Goal: Information Seeking & Learning: Check status

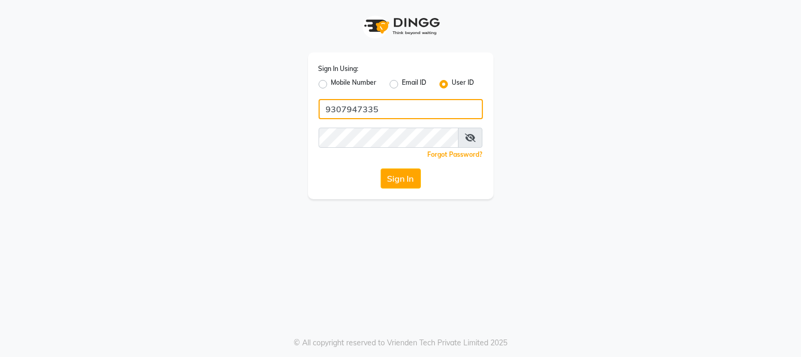
click at [415, 110] on input "9307947335" at bounding box center [400, 109] width 164 height 20
type input "9"
type input "girjas"
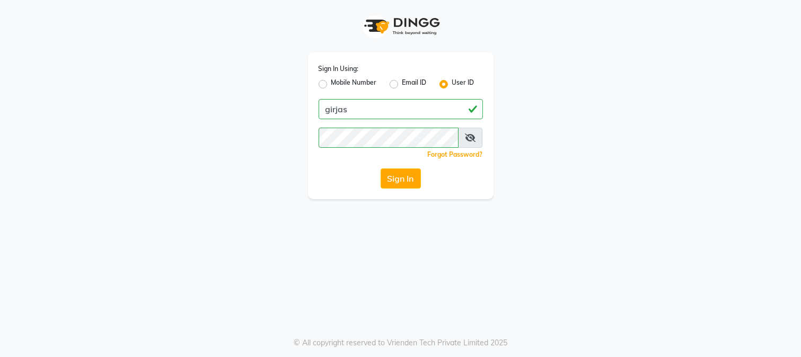
click at [397, 192] on div "Sign In Using: Mobile Number Email ID User ID girjas Remember me Forgot Passwor…" at bounding box center [400, 125] width 185 height 147
click at [406, 184] on button "Sign In" at bounding box center [400, 178] width 40 height 20
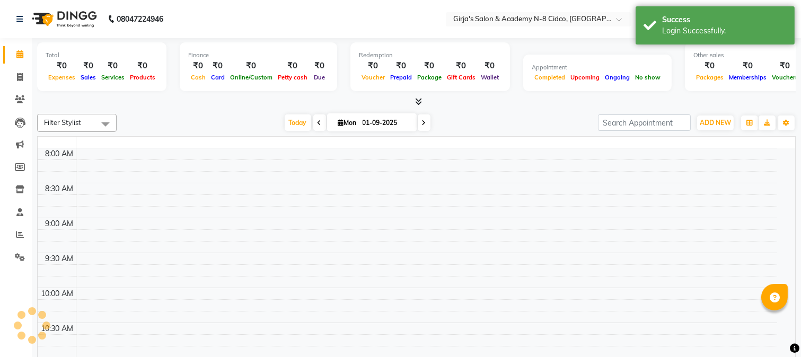
select select "en"
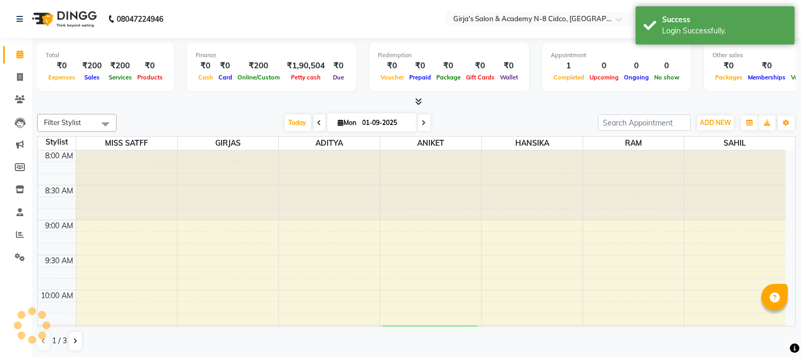
click at [416, 99] on icon at bounding box center [418, 101] width 7 height 8
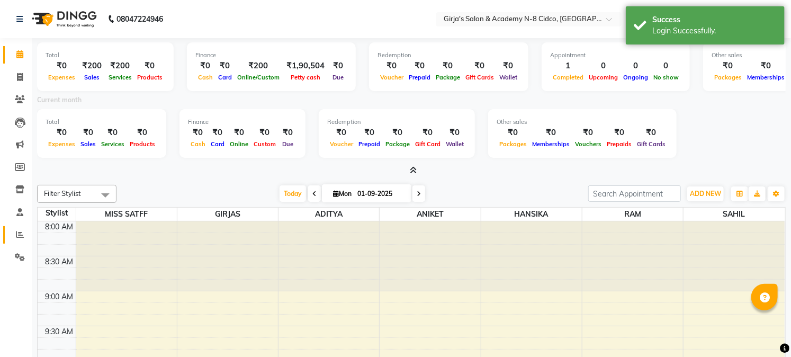
click at [16, 239] on span at bounding box center [20, 235] width 19 height 12
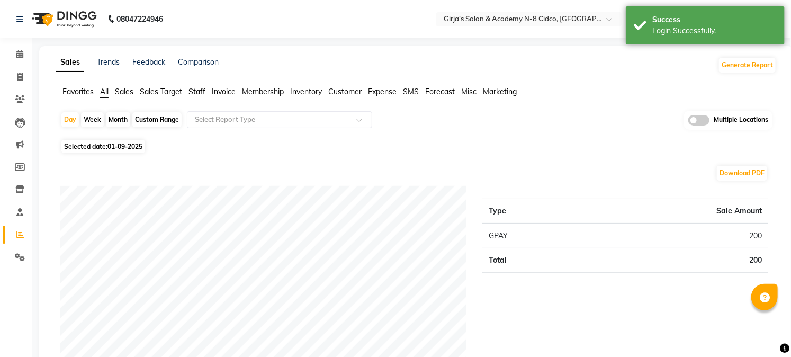
click at [128, 92] on span "Sales" at bounding box center [124, 92] width 19 height 10
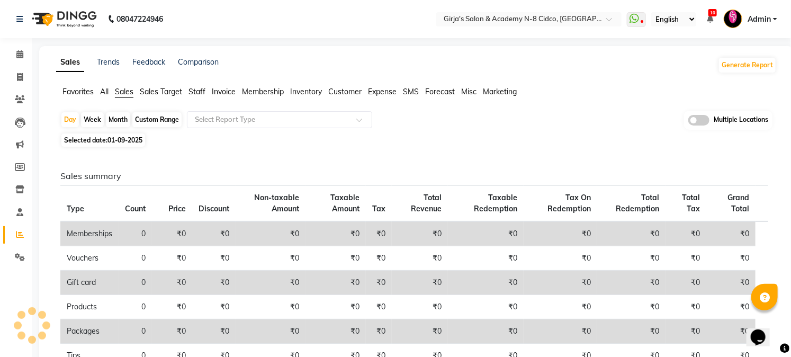
click at [118, 119] on div "Month" at bounding box center [118, 119] width 24 height 15
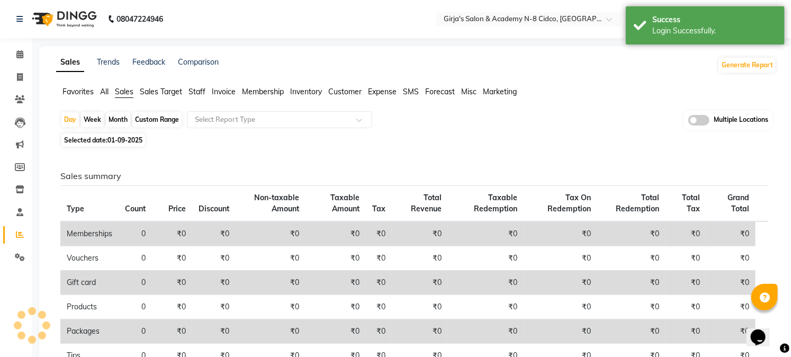
select select "9"
select select "2025"
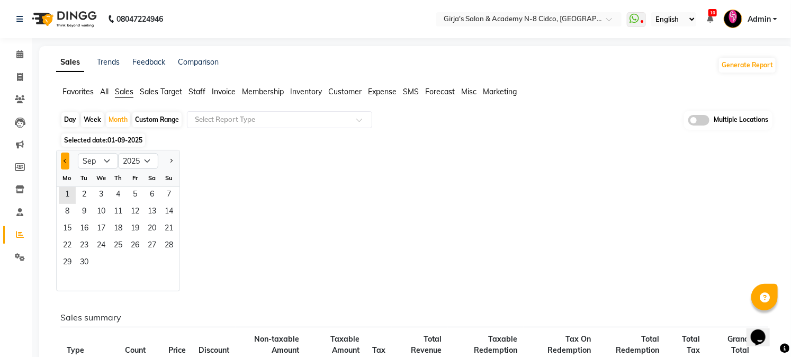
click at [67, 160] on span "Previous month" at bounding box center [66, 160] width 4 height 4
select select "8"
click at [141, 195] on span "1" at bounding box center [135, 195] width 17 height 17
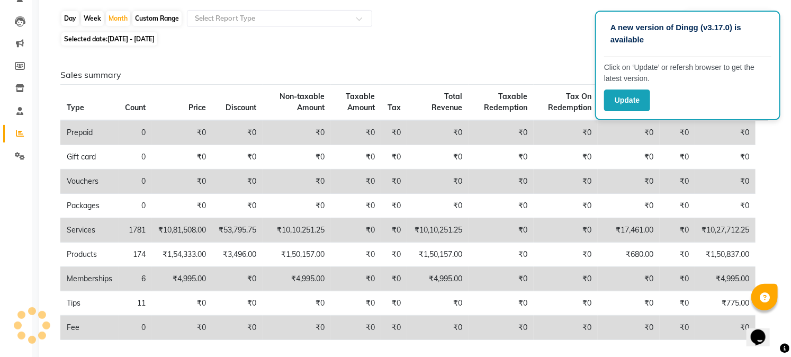
scroll to position [176, 0]
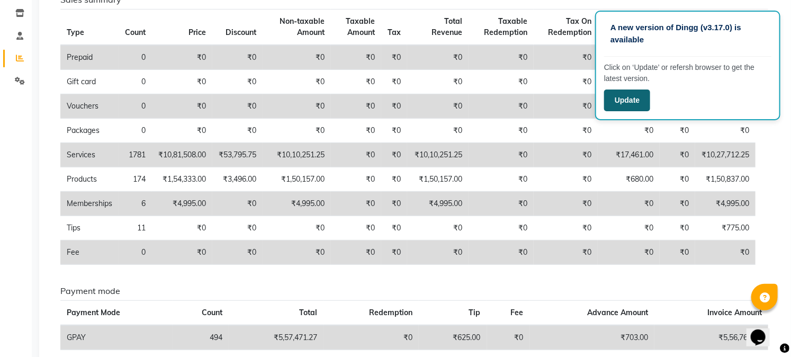
click at [624, 105] on button "Update" at bounding box center [627, 101] width 46 height 22
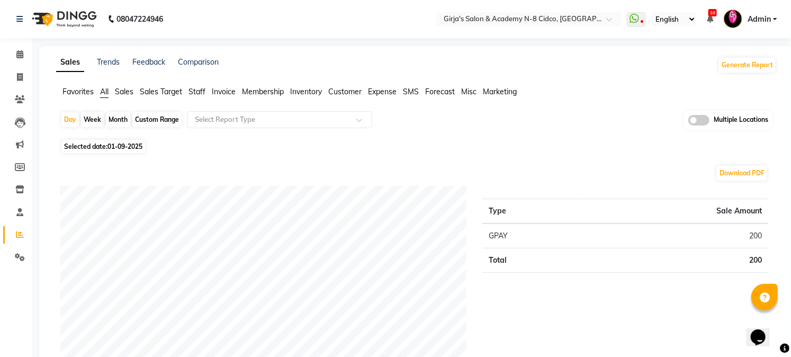
click at [113, 118] on div "Month" at bounding box center [118, 119] width 24 height 15
select select "9"
select select "2025"
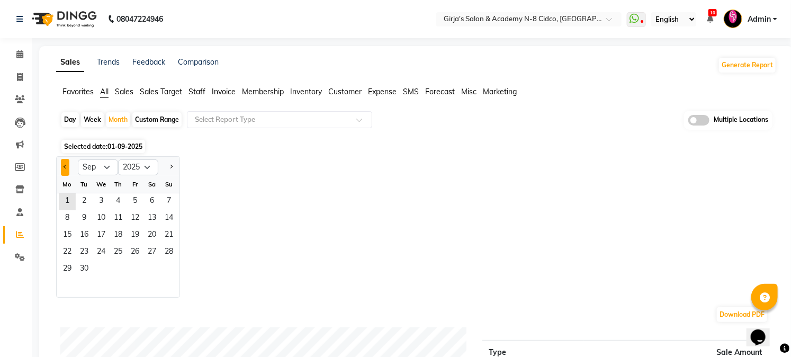
click at [66, 168] on span "Previous month" at bounding box center [66, 167] width 4 height 4
select select "8"
click at [138, 202] on span "1" at bounding box center [135, 201] width 17 height 17
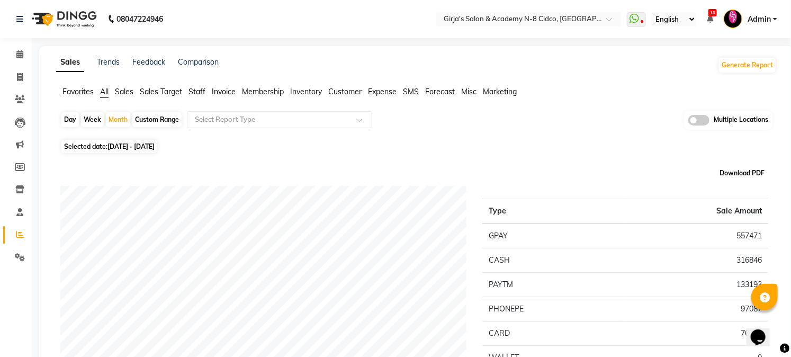
click at [755, 175] on button "Download PDF" at bounding box center [742, 173] width 50 height 15
click at [748, 65] on button "Generate Report" at bounding box center [747, 65] width 57 height 15
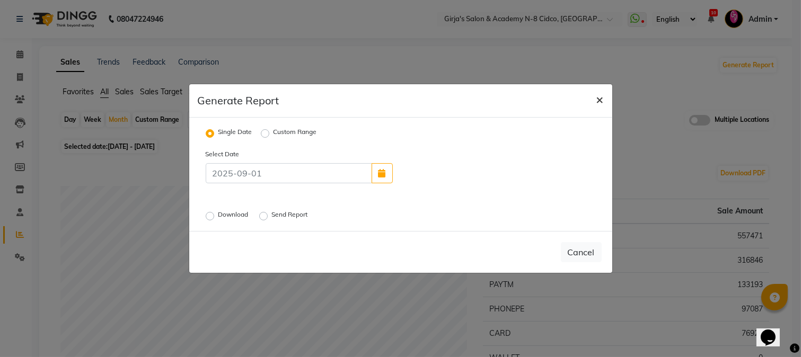
click at [598, 101] on span "×" at bounding box center [599, 99] width 7 height 16
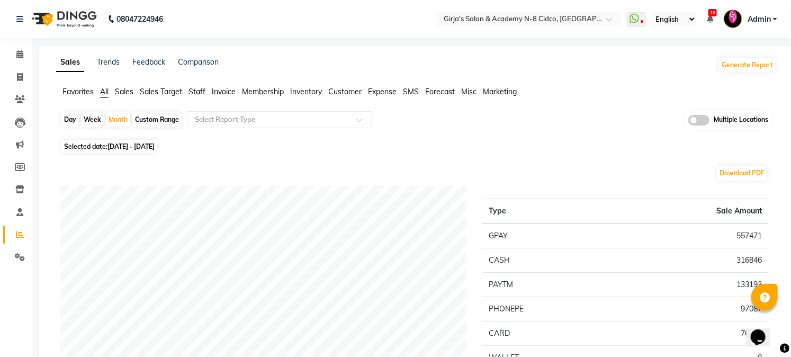
click at [199, 91] on span "Staff" at bounding box center [197, 92] width 17 height 10
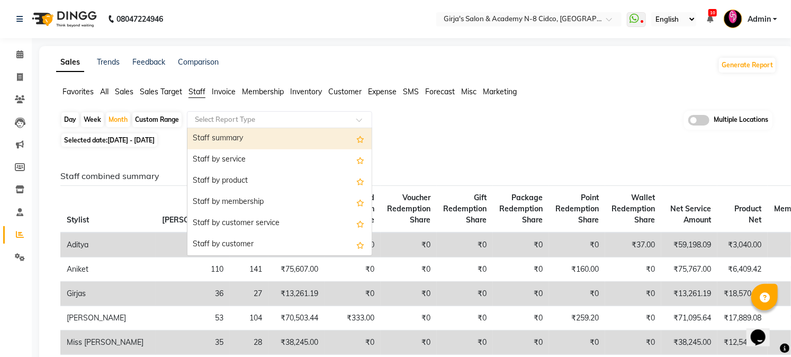
click at [253, 119] on input "text" at bounding box center [269, 119] width 153 height 11
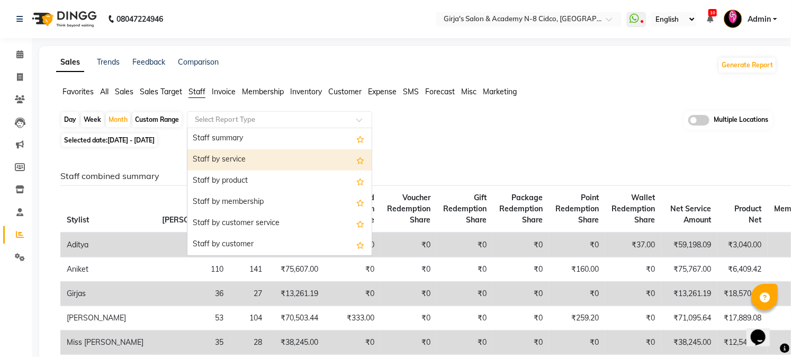
click at [242, 162] on div "Staff by service" at bounding box center [280, 159] width 184 height 21
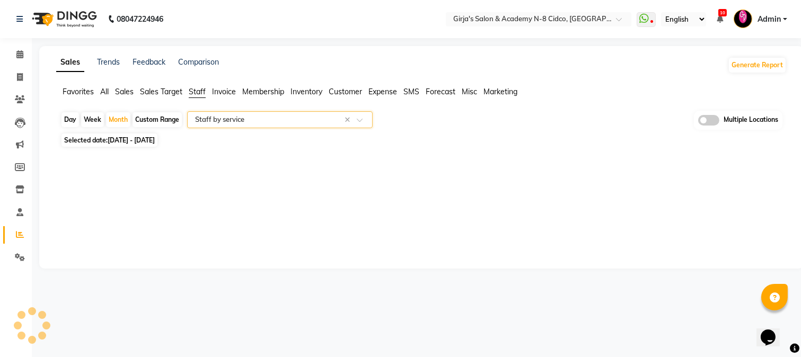
select select "full_report"
select select "csv"
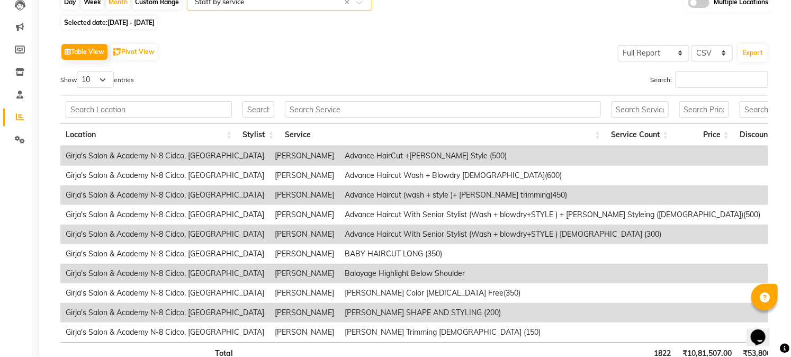
scroll to position [176, 0]
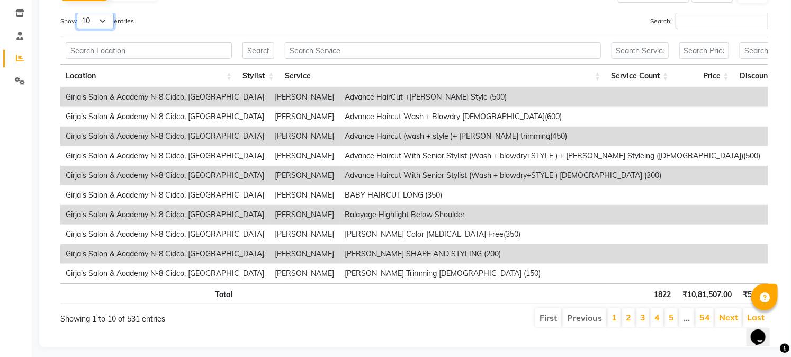
click at [97, 17] on select "10 25 50 100" at bounding box center [95, 21] width 37 height 16
select select "100"
click at [78, 13] on select "10 25 50 100" at bounding box center [95, 21] width 37 height 16
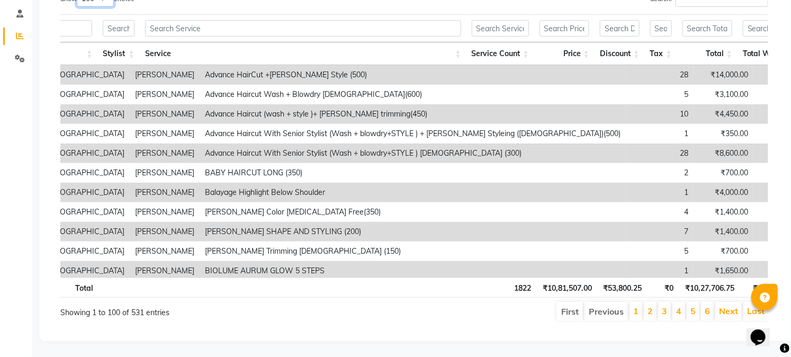
scroll to position [0, 0]
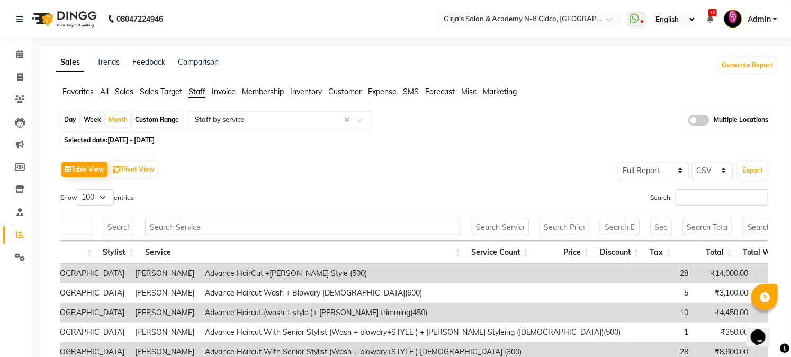
click at [73, 119] on div "Day" at bounding box center [69, 119] width 17 height 15
select select "8"
select select "2025"
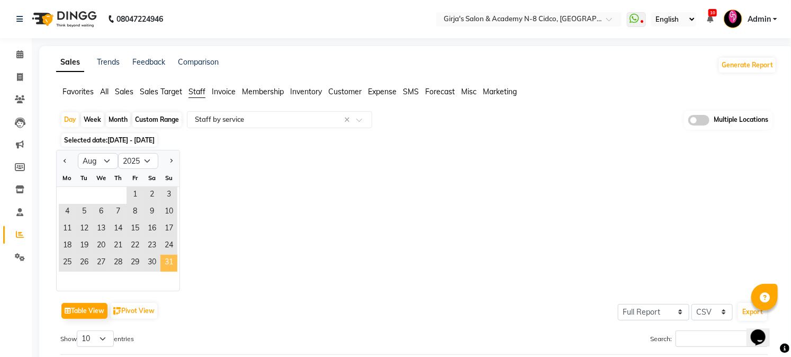
click at [170, 265] on span "31" at bounding box center [169, 263] width 17 height 17
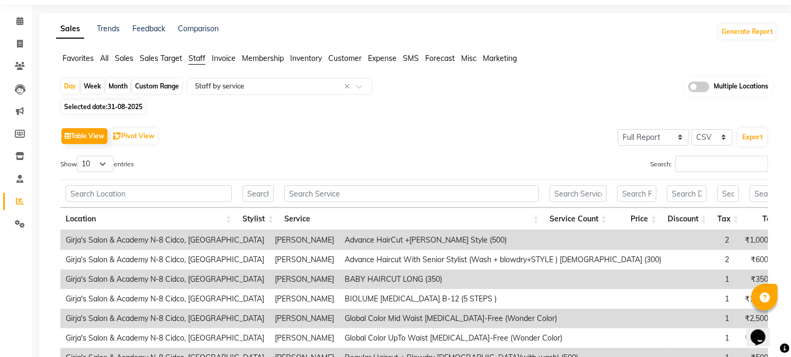
scroll to position [24, 0]
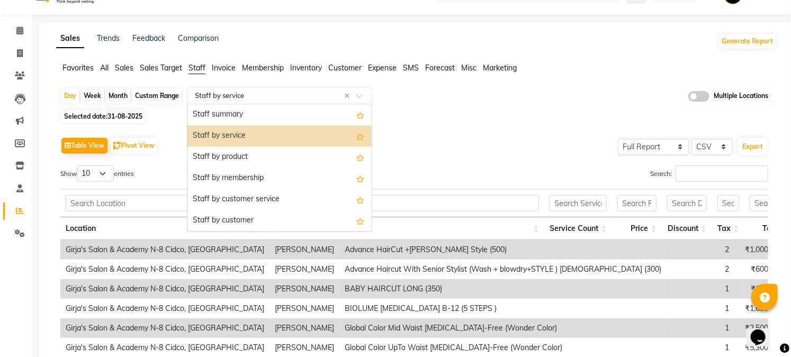
click at [252, 95] on input "text" at bounding box center [269, 96] width 153 height 11
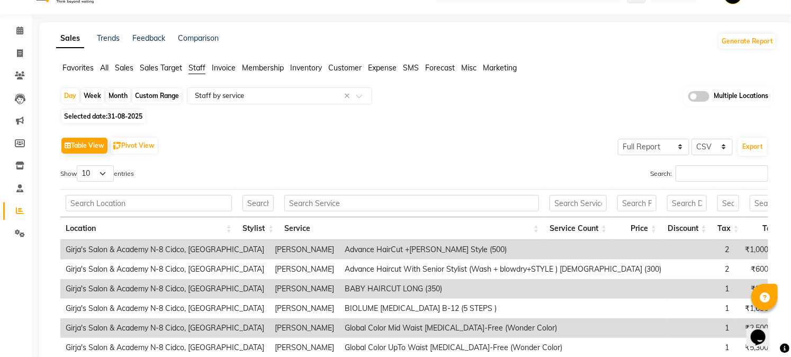
click at [198, 69] on span "Staff" at bounding box center [197, 68] width 17 height 10
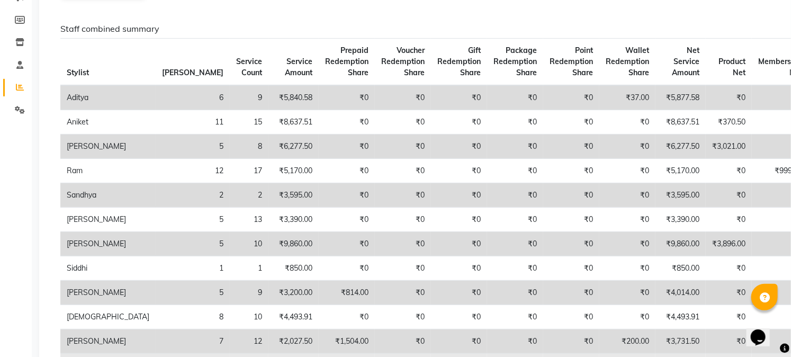
scroll to position [0, 0]
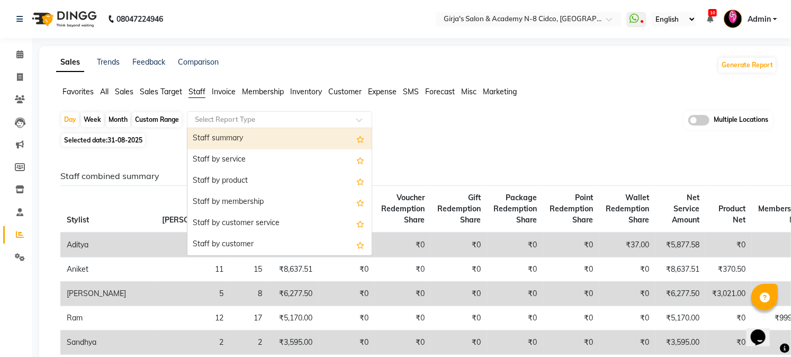
click at [232, 114] on input "text" at bounding box center [269, 119] width 153 height 11
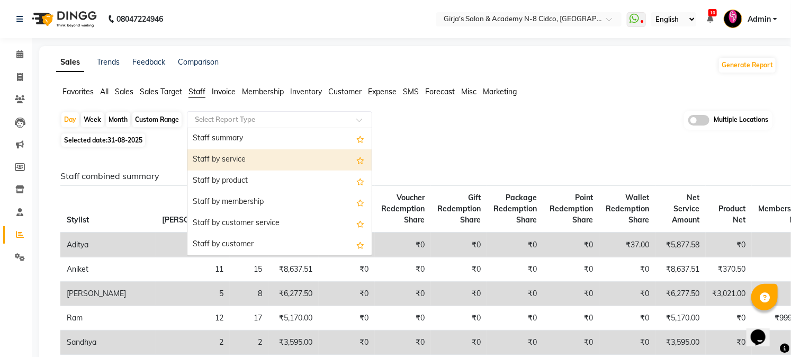
click at [235, 162] on div "Staff by service" at bounding box center [280, 159] width 184 height 21
select select "full_report"
select select "csv"
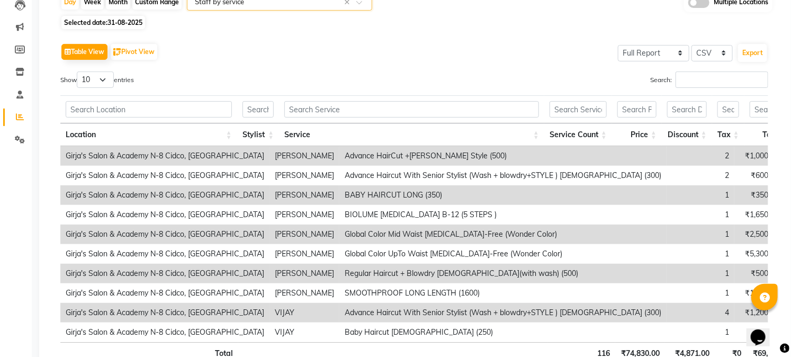
click at [262, 4] on input "text" at bounding box center [269, 2] width 153 height 11
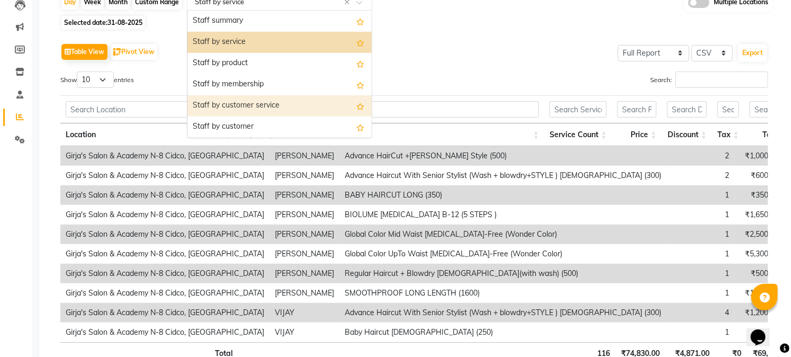
click at [256, 103] on div "Staff by customer service" at bounding box center [280, 105] width 184 height 21
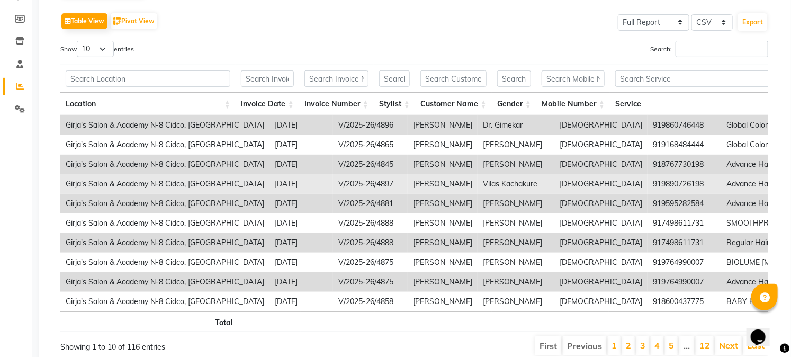
scroll to position [176, 0]
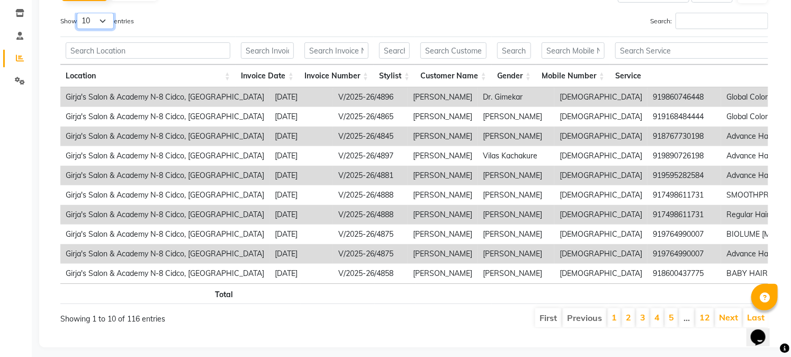
drag, startPoint x: 101, startPoint y: 23, endPoint x: 101, endPoint y: 29, distance: 5.8
click at [101, 23] on select "10 25 50 100" at bounding box center [95, 21] width 37 height 16
select select "25"
click at [78, 13] on select "10 25 50 100" at bounding box center [95, 21] width 37 height 16
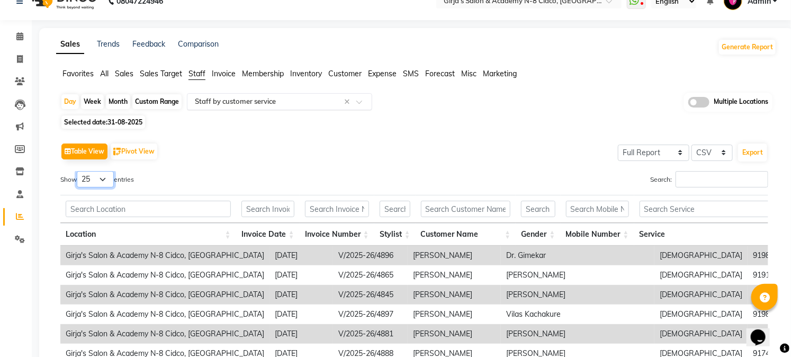
scroll to position [0, 0]
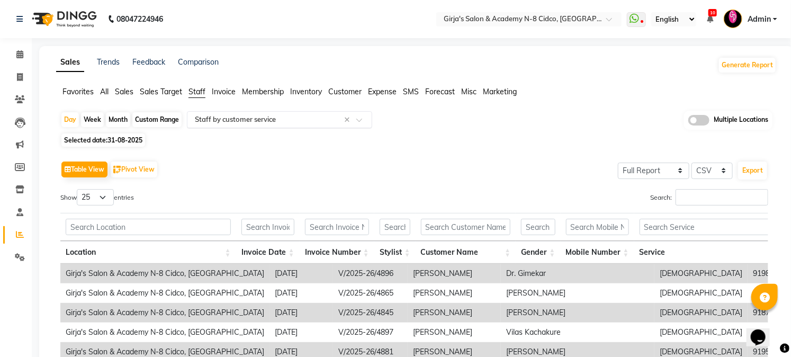
click at [282, 122] on input "text" at bounding box center [269, 119] width 153 height 11
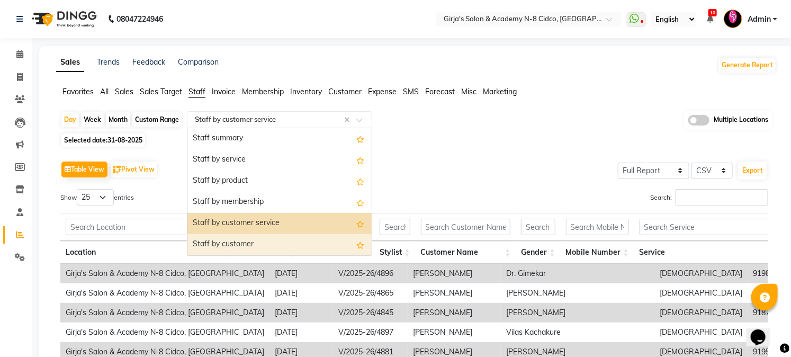
click at [244, 241] on div "Staff by customer" at bounding box center [280, 244] width 184 height 21
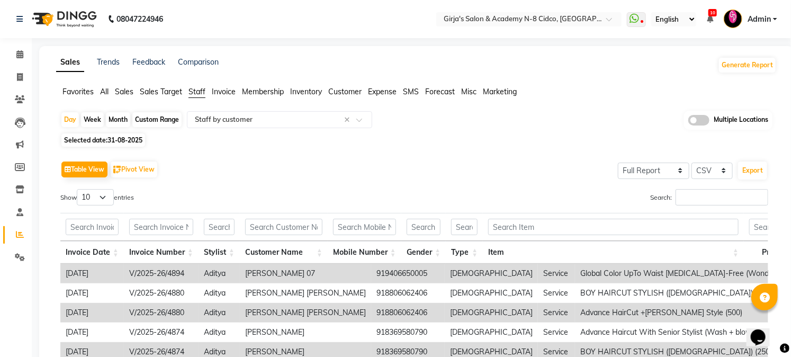
click at [76, 93] on span "Favorites" at bounding box center [78, 92] width 31 height 10
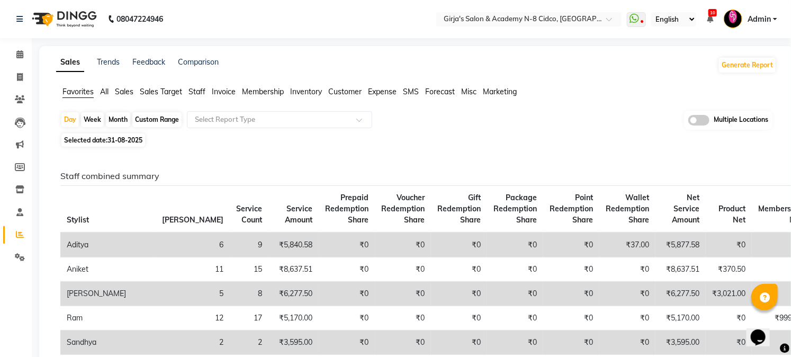
click at [126, 94] on span "Sales" at bounding box center [124, 92] width 19 height 10
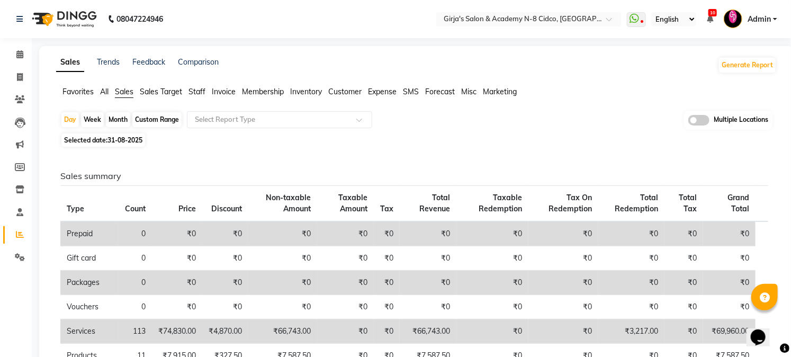
click at [104, 89] on span "All" at bounding box center [104, 92] width 8 height 10
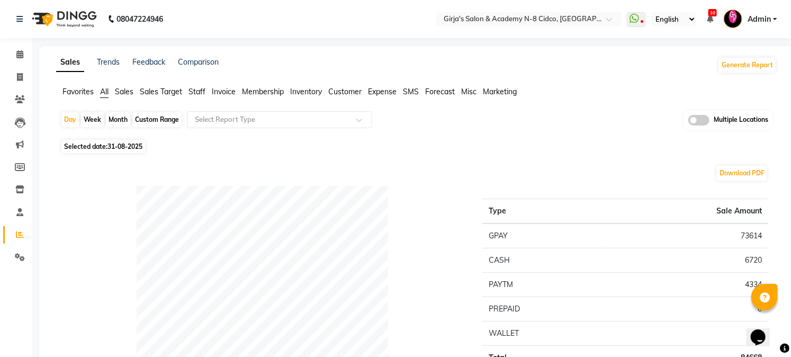
click at [225, 92] on span "Invoice" at bounding box center [224, 92] width 24 height 10
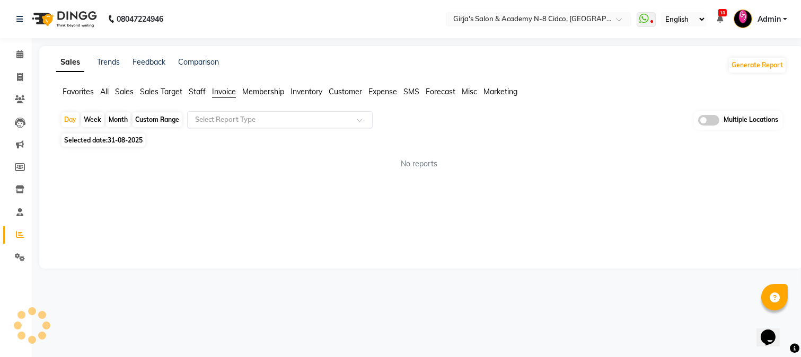
click at [256, 118] on input "text" at bounding box center [269, 119] width 153 height 11
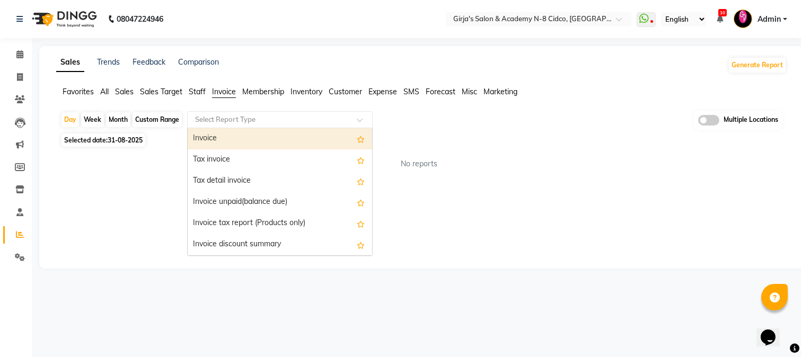
click at [217, 137] on div "Invoice" at bounding box center [280, 138] width 184 height 21
select select "full_report"
select select "csv"
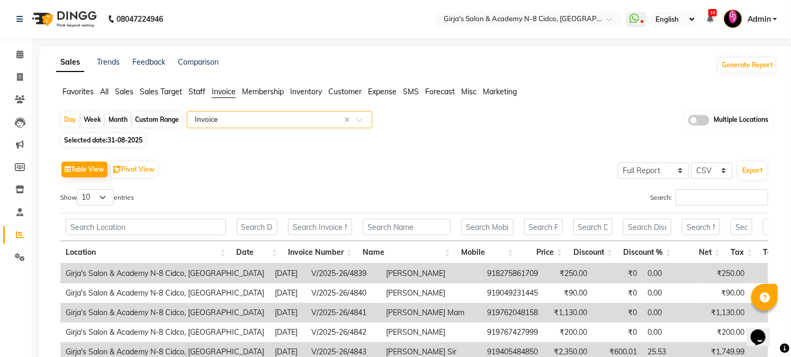
click at [237, 117] on input "text" at bounding box center [269, 119] width 153 height 11
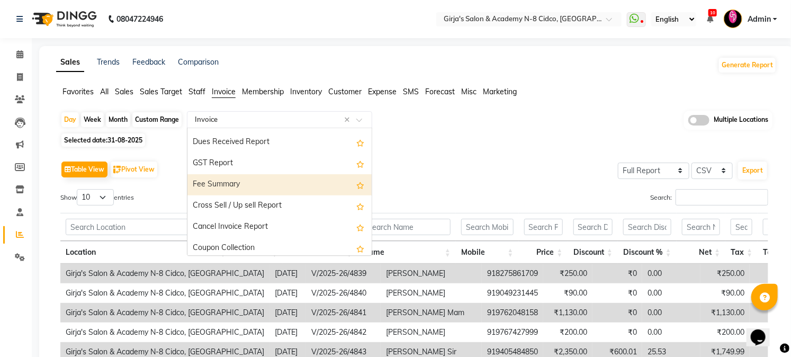
scroll to position [190, 0]
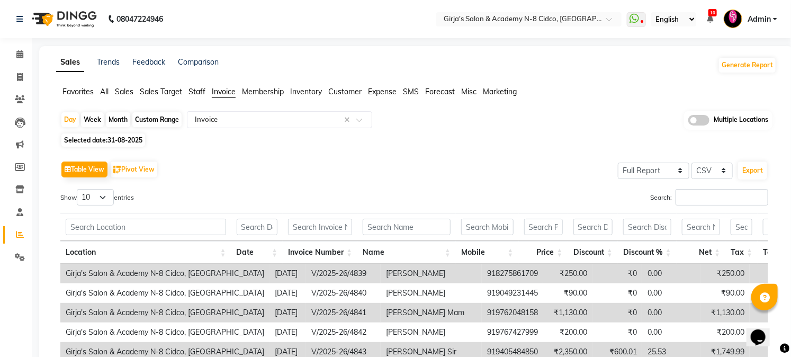
click at [431, 182] on div "Table View Pivot View Select Full Report Filtered Report Select CSV PDF Export …" at bounding box center [414, 331] width 708 height 346
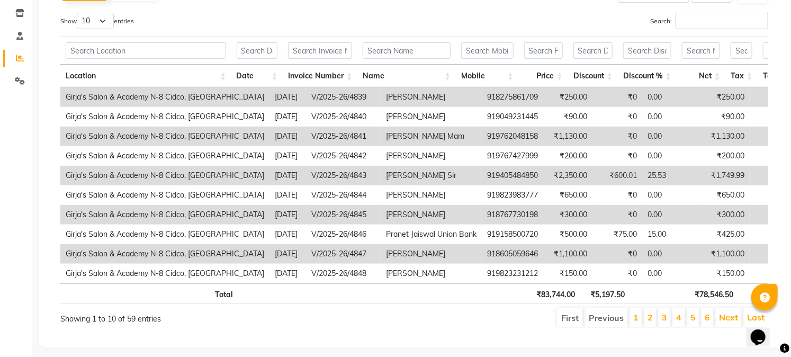
scroll to position [0, 343]
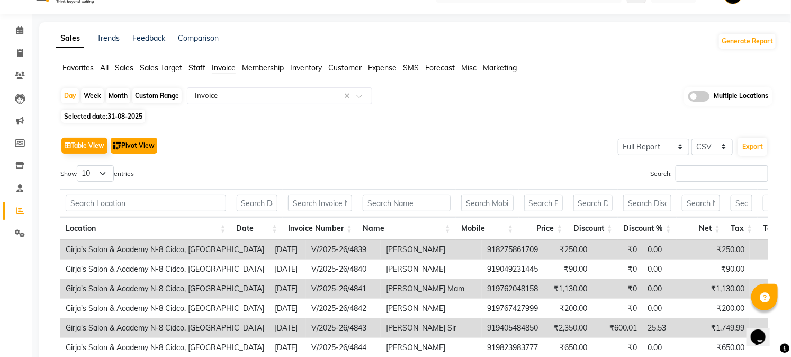
click at [146, 144] on button "Pivot View" at bounding box center [134, 146] width 47 height 16
select select "full_report"
select select "csv"
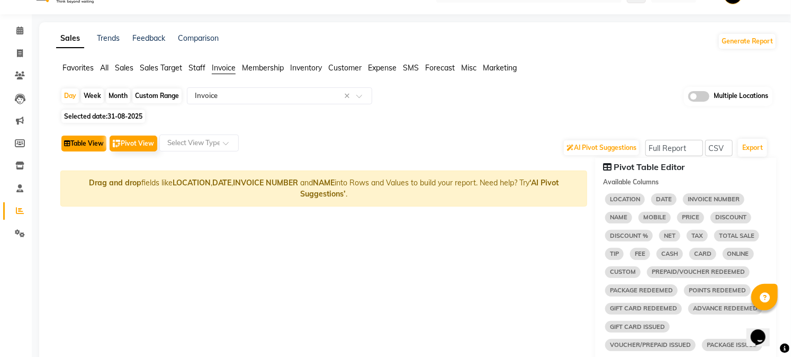
click at [96, 145] on button "Table View" at bounding box center [83, 144] width 45 height 16
select select "full_report"
select select "csv"
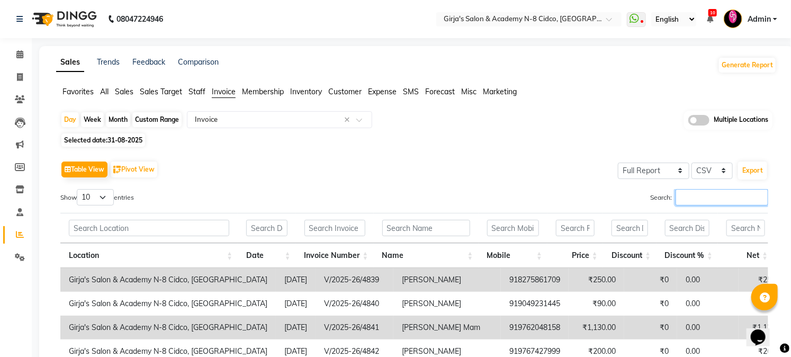
click at [714, 193] on input "Search:" at bounding box center [722, 197] width 93 height 16
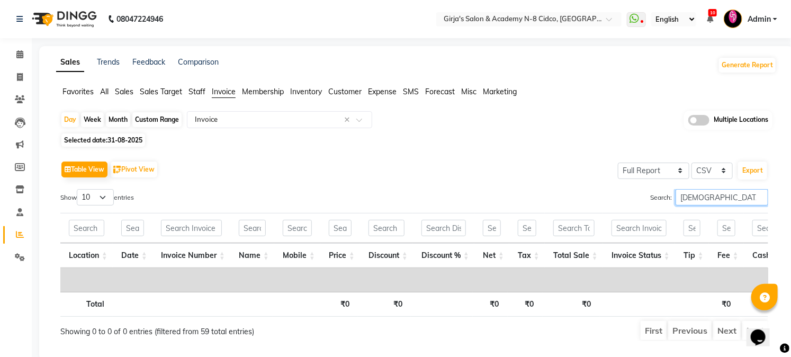
type input "vinaya"
click at [200, 91] on span "Staff" at bounding box center [197, 92] width 17 height 10
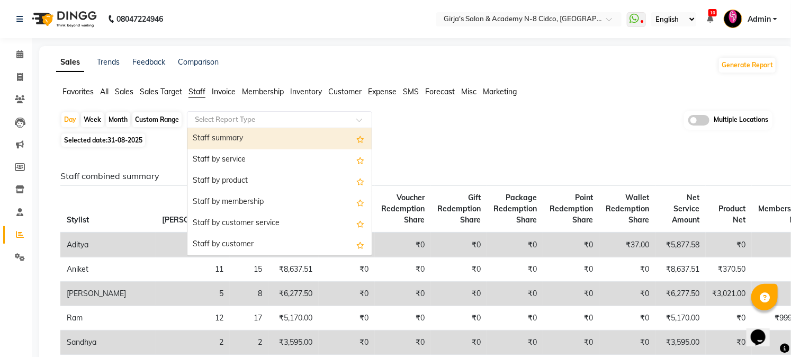
click at [239, 123] on input "text" at bounding box center [269, 119] width 153 height 11
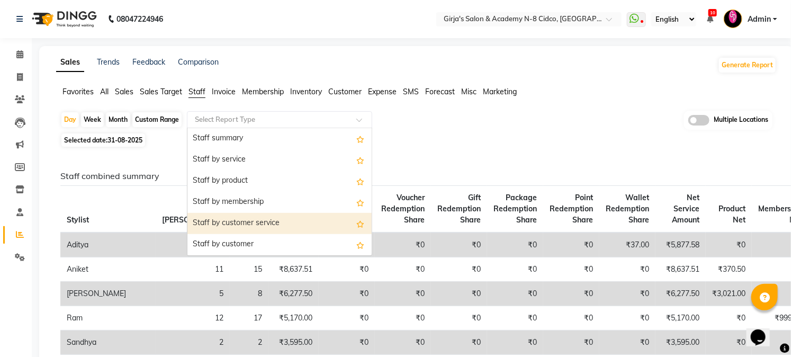
click at [268, 221] on div "Staff by customer service" at bounding box center [280, 223] width 184 height 21
select select "full_report"
select select "csv"
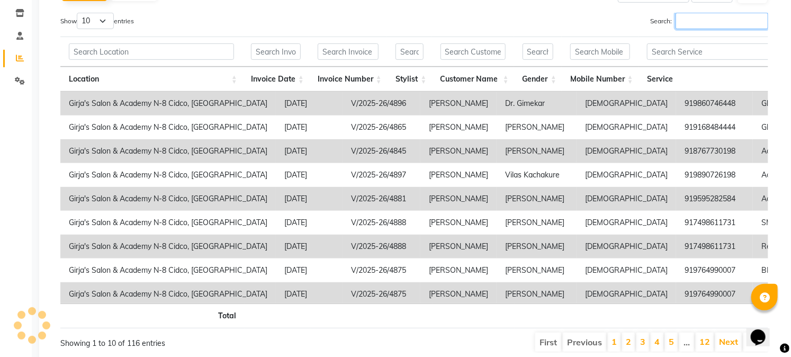
click at [697, 22] on input "Search:" at bounding box center [722, 21] width 93 height 16
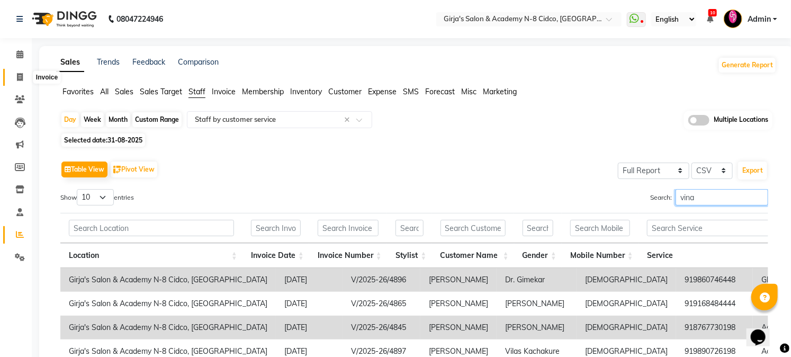
type input "vina"
click at [21, 77] on icon at bounding box center [20, 77] width 6 height 8
select select "service"
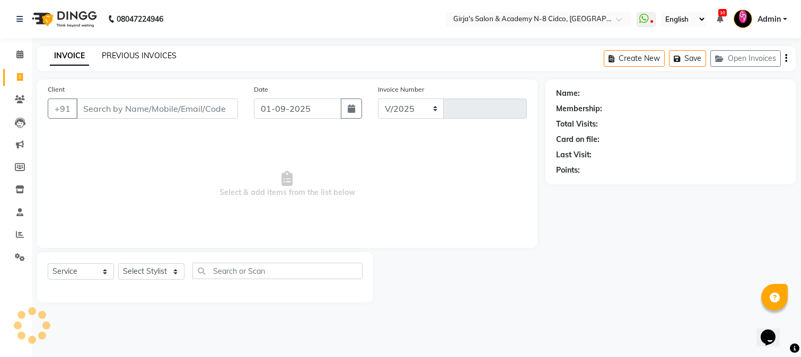
select select "66"
type input "4899"
click at [136, 54] on link "PREVIOUS INVOICES" at bounding box center [139, 56] width 75 height 10
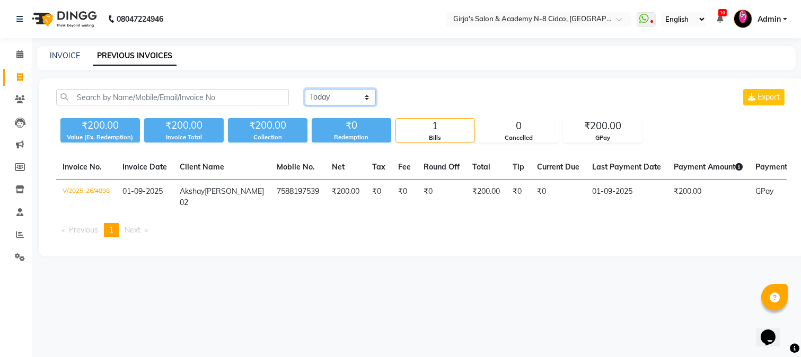
click at [326, 90] on select "Today Yesterday Custom Range" at bounding box center [340, 97] width 71 height 16
select select "yesterday"
click at [305, 89] on select "Today Yesterday Custom Range" at bounding box center [340, 97] width 71 height 16
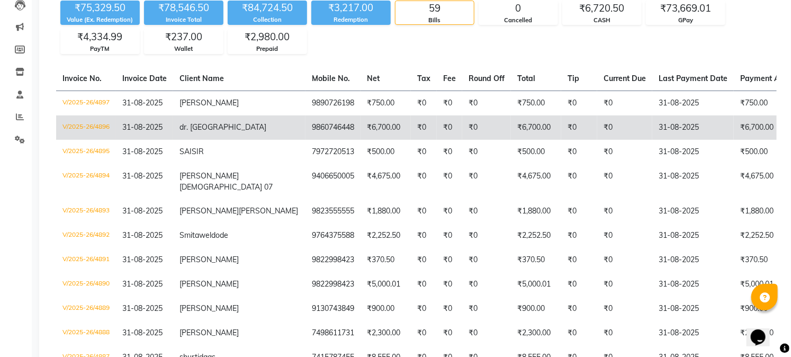
click at [209, 132] on span "dr. gimekar" at bounding box center [223, 127] width 87 height 10
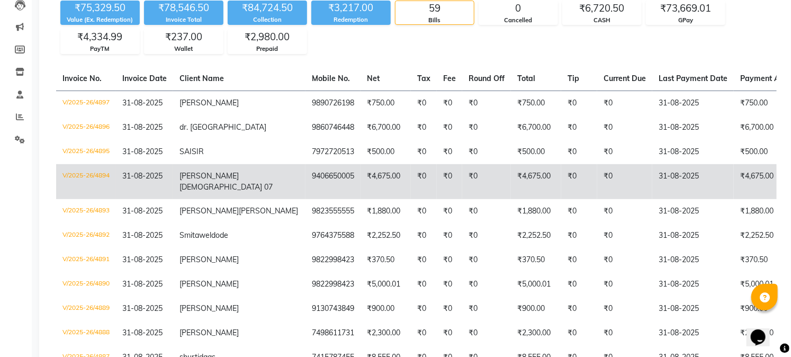
click at [197, 181] on span "harshwardhan" at bounding box center [209, 176] width 59 height 10
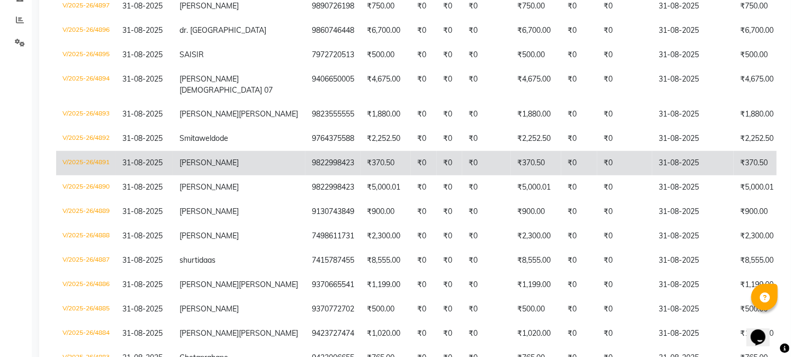
scroll to position [235, 0]
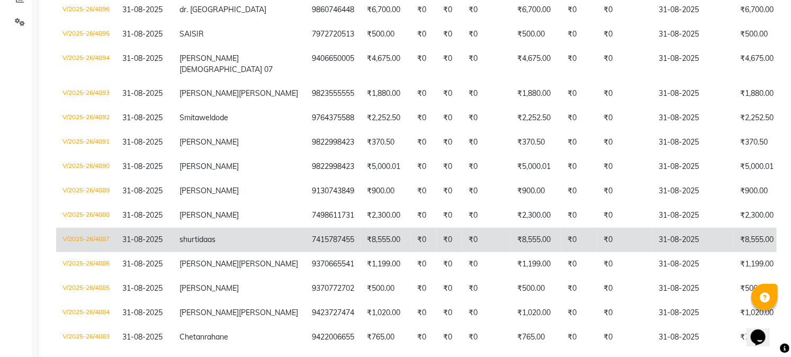
click at [219, 252] on td "shurti daas" at bounding box center [239, 240] width 132 height 24
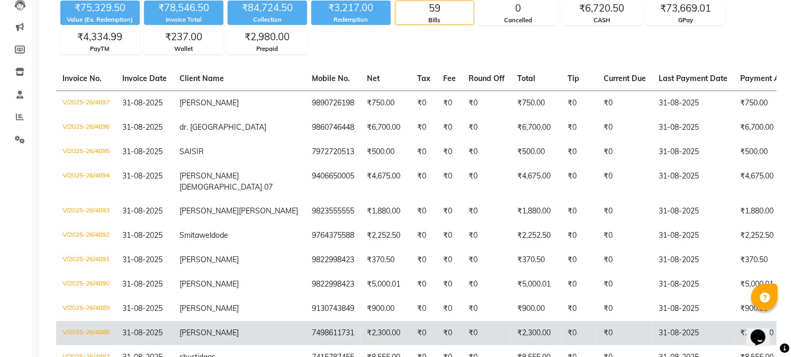
scroll to position [0, 0]
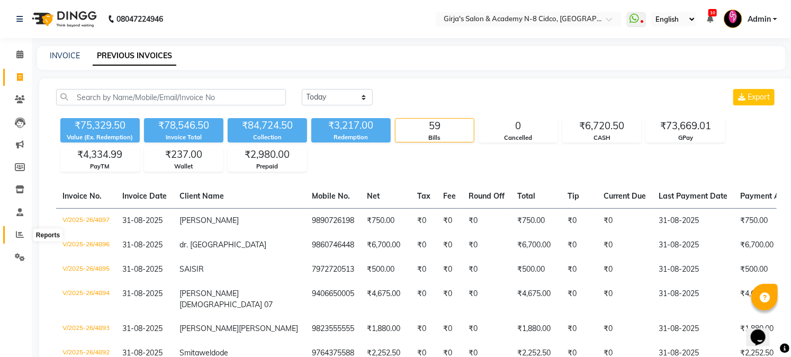
click at [13, 229] on span at bounding box center [20, 235] width 19 height 12
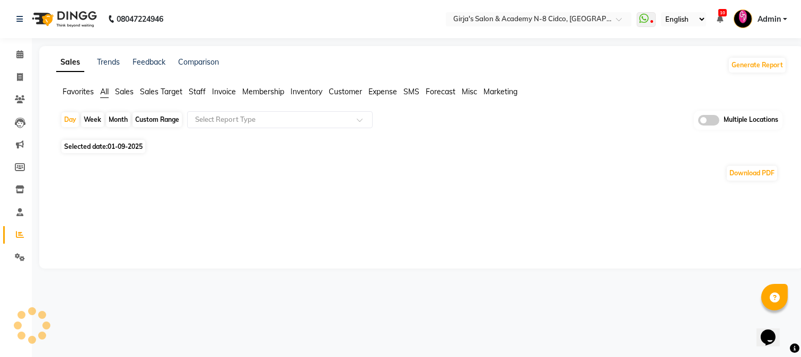
click at [197, 91] on span "Staff" at bounding box center [197, 92] width 17 height 10
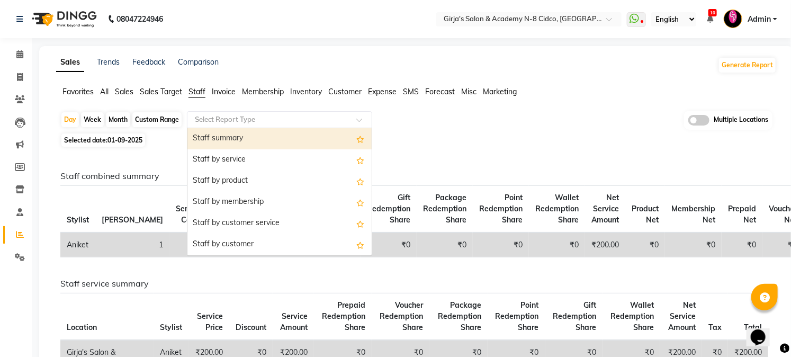
click at [261, 120] on input "text" at bounding box center [269, 119] width 153 height 11
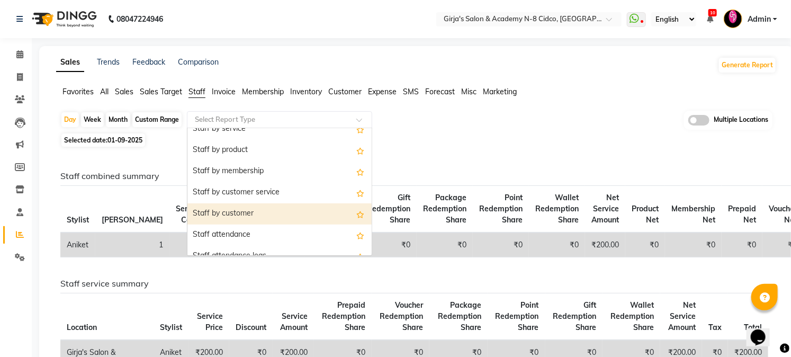
scroll to position [59, 0]
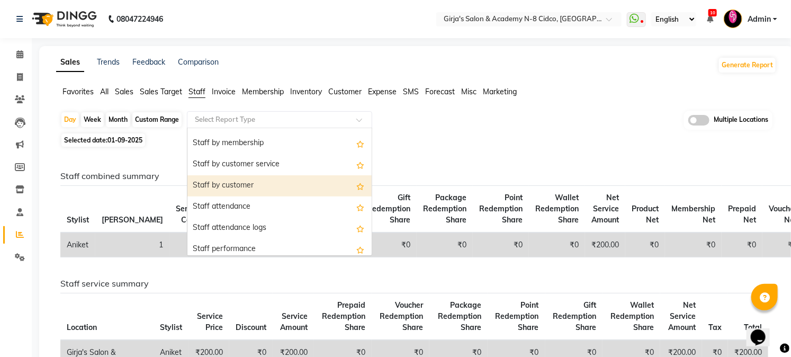
click at [240, 185] on div "Staff by customer" at bounding box center [280, 185] width 184 height 21
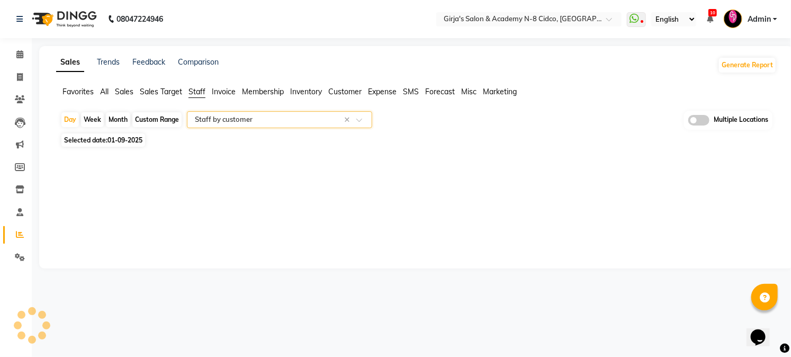
select select "full_report"
select select "csv"
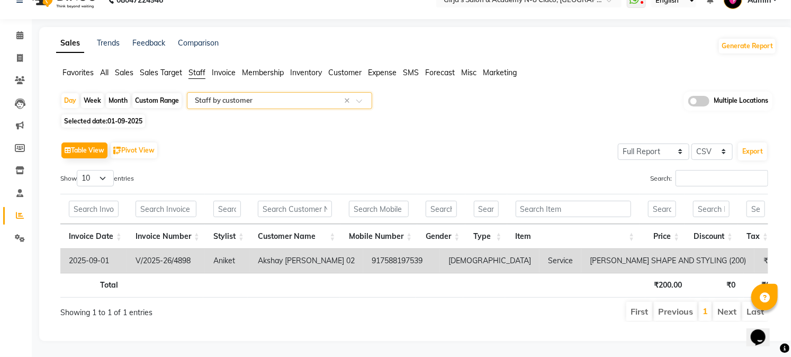
scroll to position [37, 0]
click at [123, 117] on span "01-09-2025" at bounding box center [125, 121] width 35 height 8
select select "9"
select select "2025"
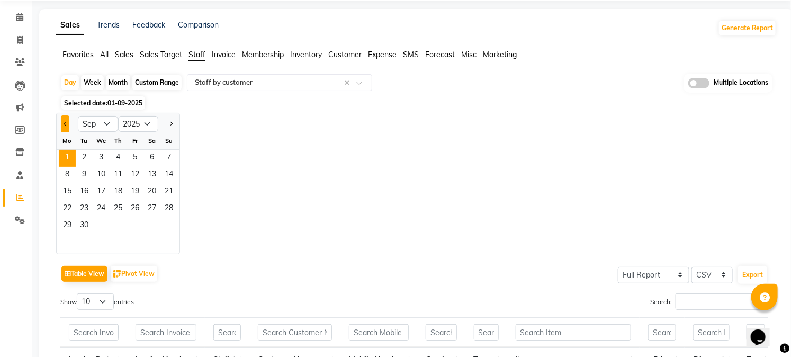
click at [65, 122] on span "Previous month" at bounding box center [66, 123] width 4 height 4
select select "8"
click at [167, 224] on span "31" at bounding box center [169, 226] width 17 height 17
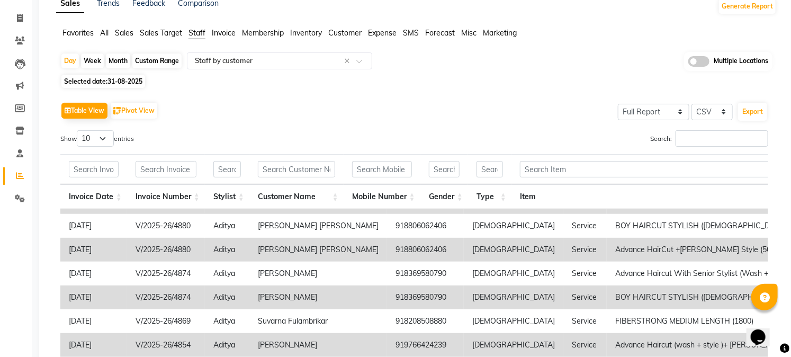
scroll to position [35, 0]
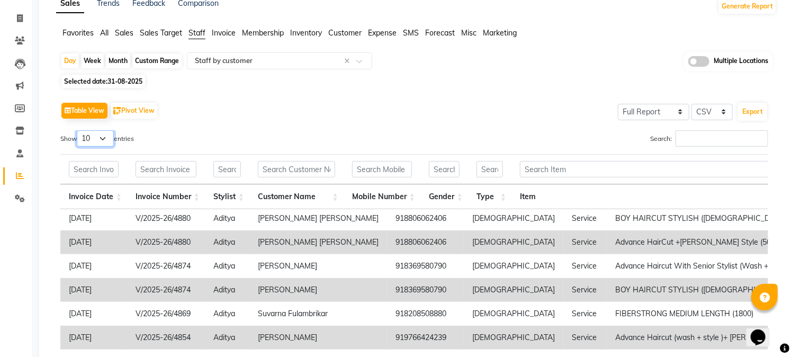
drag, startPoint x: 101, startPoint y: 138, endPoint x: 100, endPoint y: 146, distance: 7.5
click at [101, 138] on select "10 25 50 100" at bounding box center [95, 138] width 37 height 16
select select "25"
click at [78, 130] on select "10 25 50 100" at bounding box center [95, 138] width 37 height 16
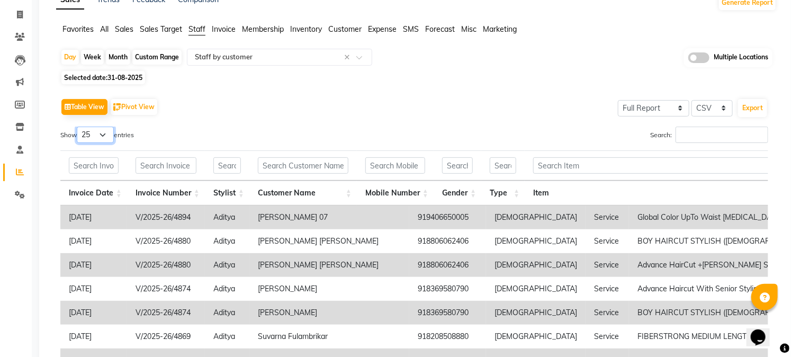
scroll to position [59, 0]
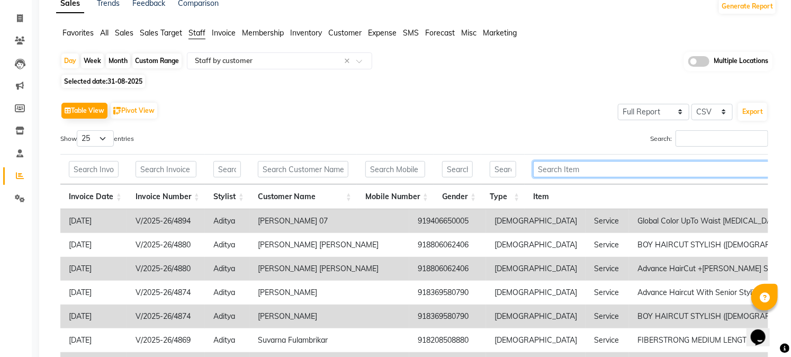
click at [582, 171] on input "text" at bounding box center [658, 169] width 251 height 16
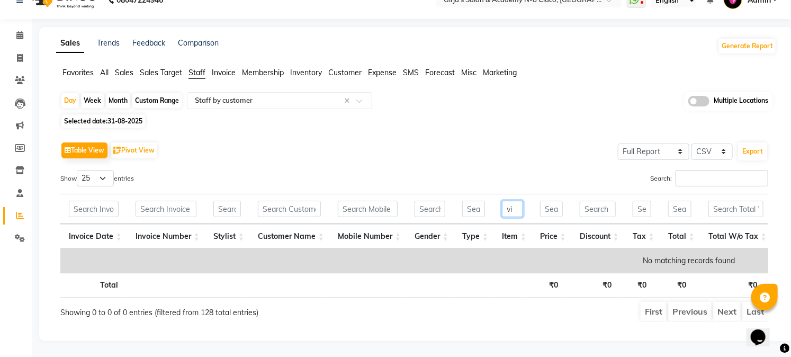
scroll to position [37, 0]
type input "vi"
click at [691, 170] on input "Search:" at bounding box center [722, 178] width 93 height 16
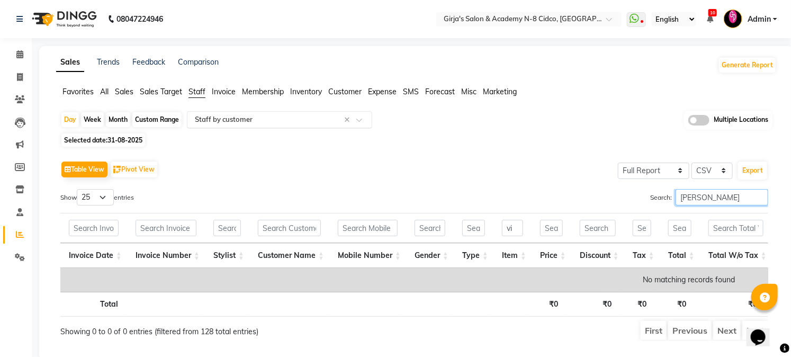
type input "vinayak"
click at [266, 115] on input "text" at bounding box center [269, 119] width 153 height 11
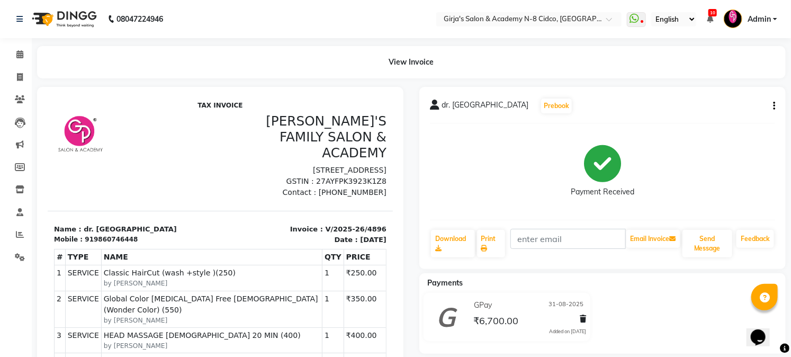
click at [773, 106] on icon "button" at bounding box center [774, 106] width 2 height 1
click at [683, 93] on div "Split Service Amount" at bounding box center [704, 92] width 109 height 13
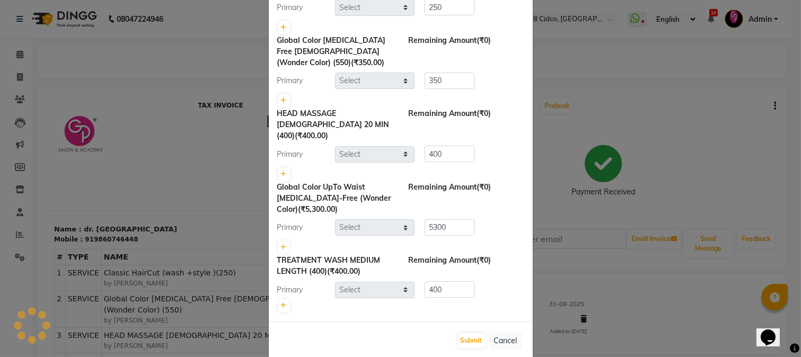
scroll to position [94, 0]
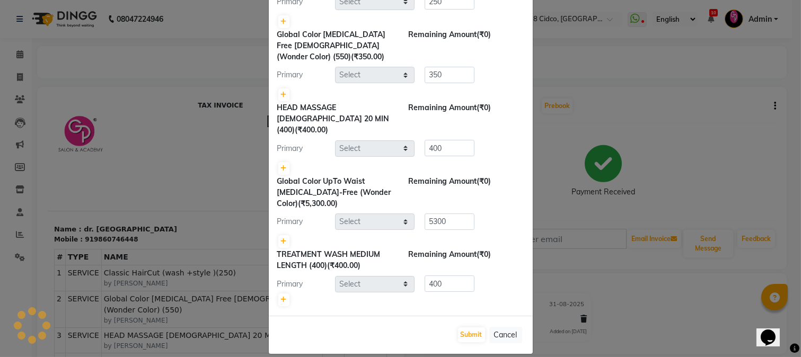
select select "34069"
select select "27236"
select select "25488"
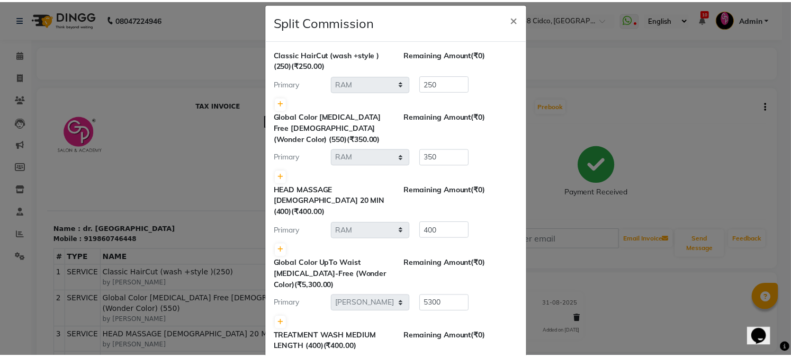
scroll to position [0, 0]
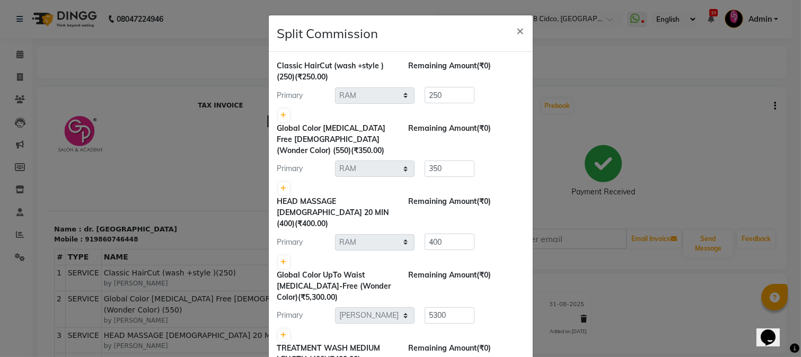
click at [649, 101] on ngb-modal-window "Split Commission × Classic HairCut (wash +style )(250) (₹250.00) Remaining Amou…" at bounding box center [400, 178] width 801 height 357
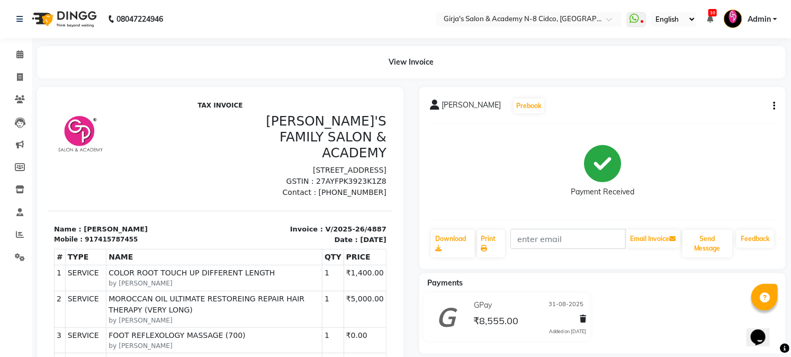
click at [772, 104] on button "button" at bounding box center [772, 106] width 6 height 11
